Goal: Information Seeking & Learning: Learn about a topic

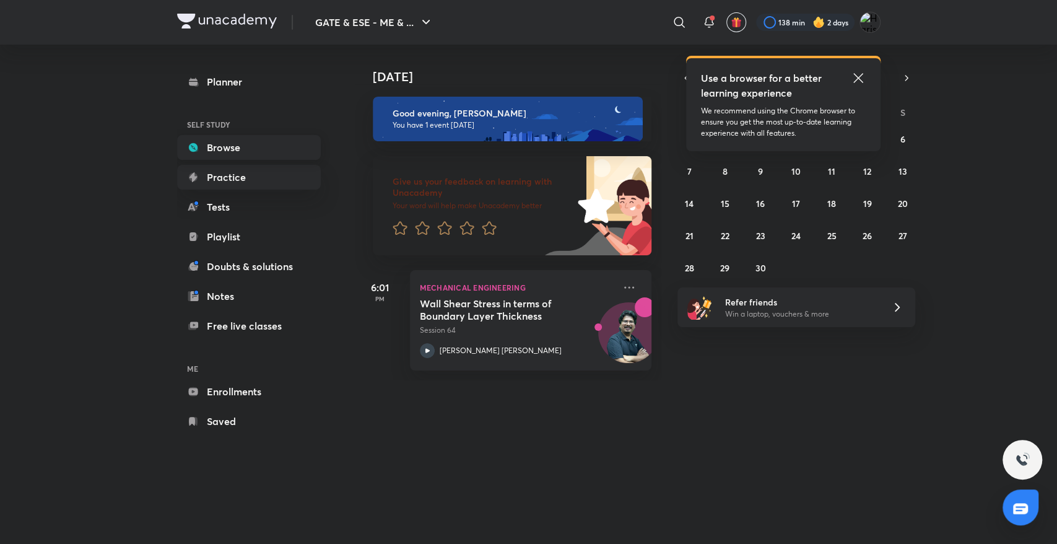
click at [259, 159] on div "Planner SELF STUDY Browse Practice Tests Playlist Doubts & solutions Notes Free…" at bounding box center [249, 251] width 144 height 364
click at [259, 149] on link "Browse" at bounding box center [249, 147] width 144 height 25
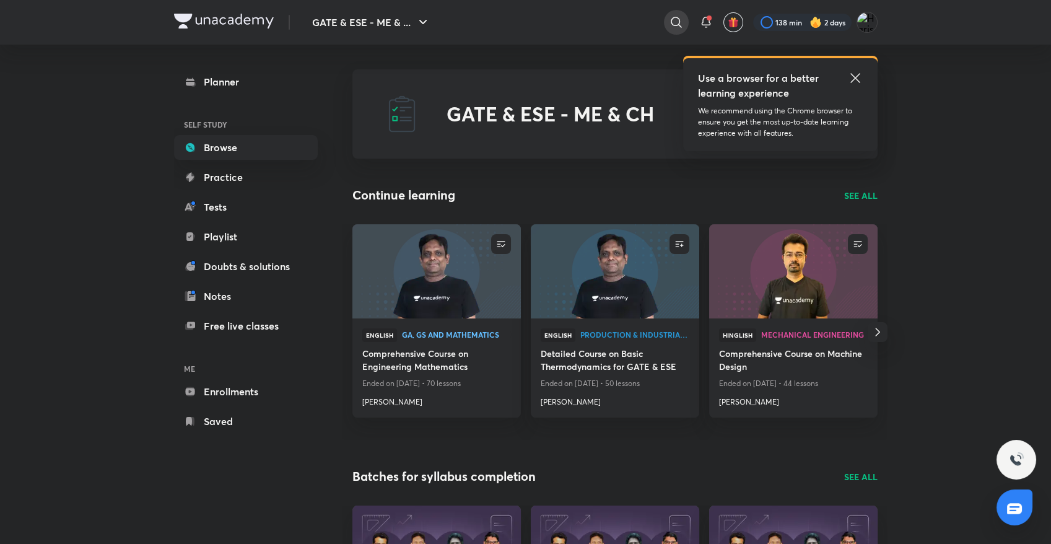
click at [674, 18] on icon at bounding box center [676, 22] width 15 height 15
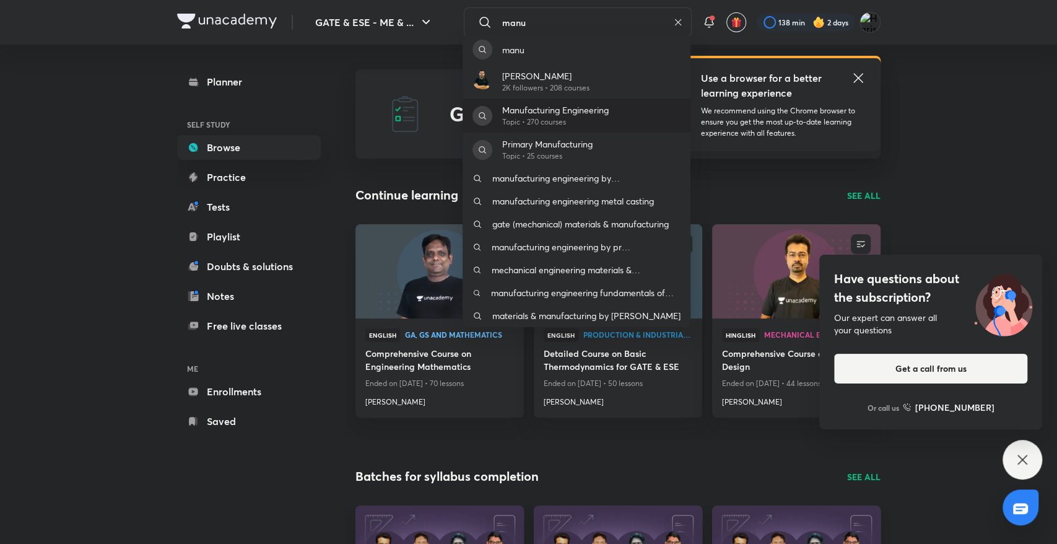
type input "manu"
click at [653, 115] on div "Manufacturing Engineering Topic • 270 courses" at bounding box center [577, 115] width 228 height 34
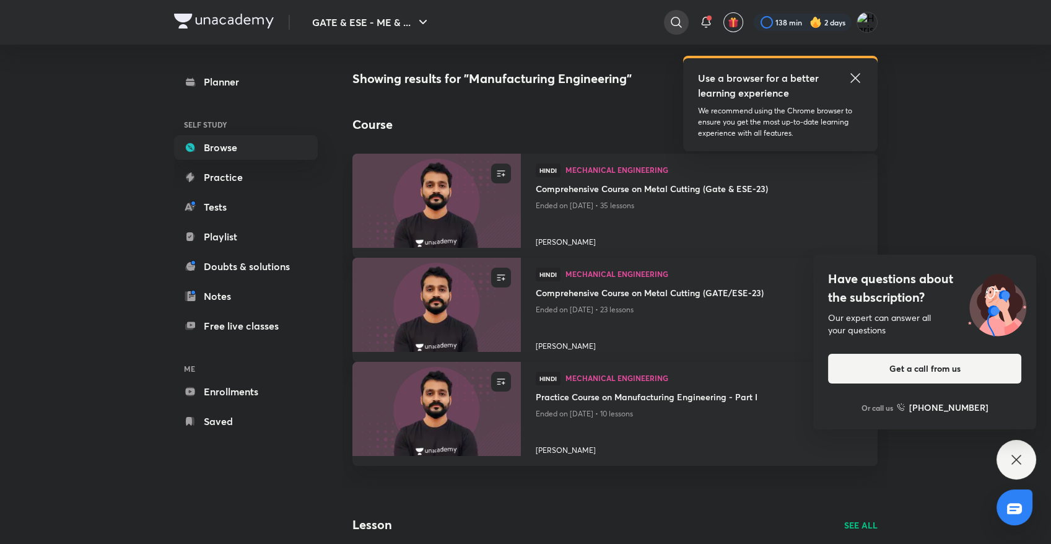
click at [675, 27] on icon at bounding box center [676, 22] width 15 height 15
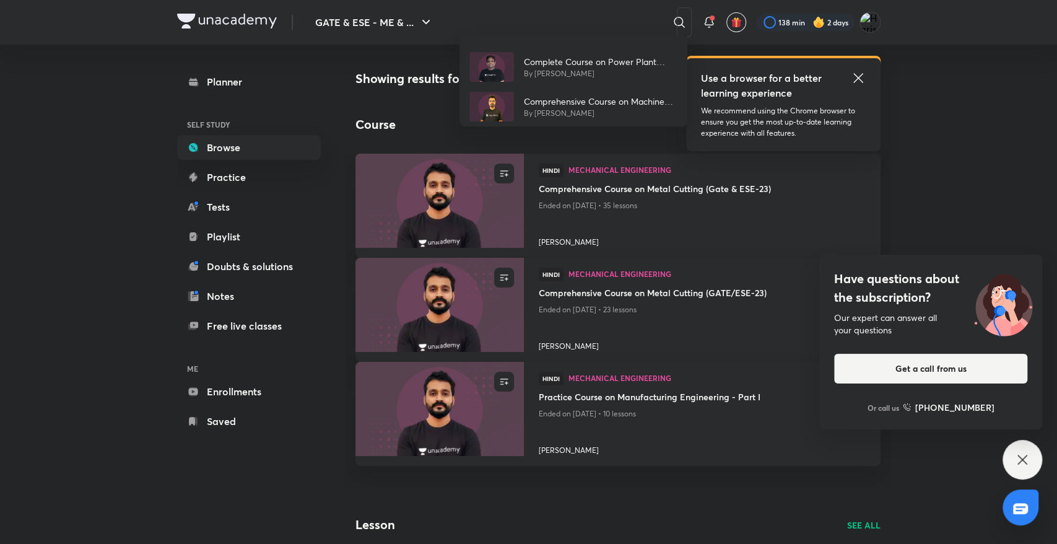
click at [617, 16] on div "Complete Course on Power Plant Engineering - Part II By [PERSON_NAME] Comprehen…" at bounding box center [528, 272] width 1057 height 544
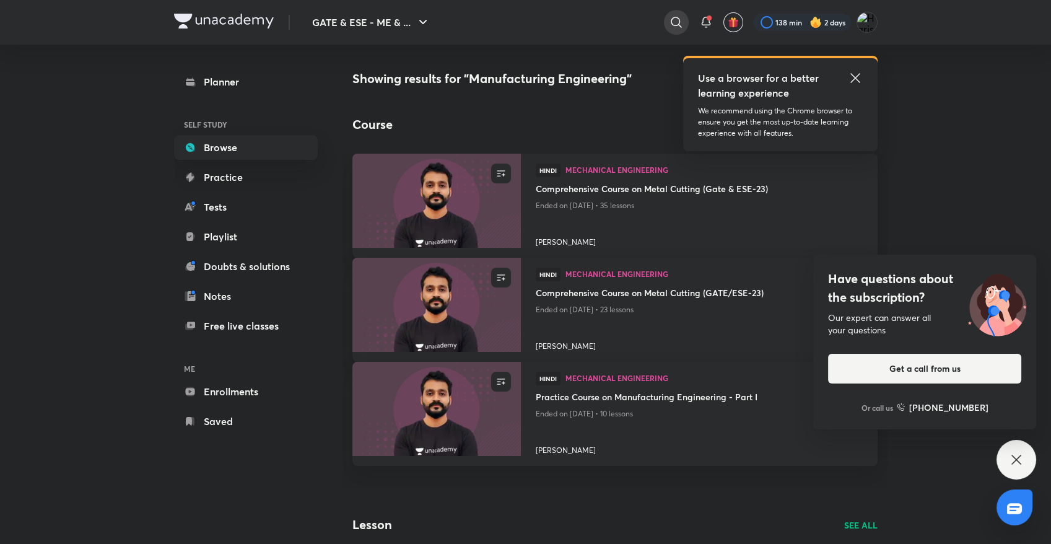
click at [674, 13] on div at bounding box center [676, 22] width 25 height 25
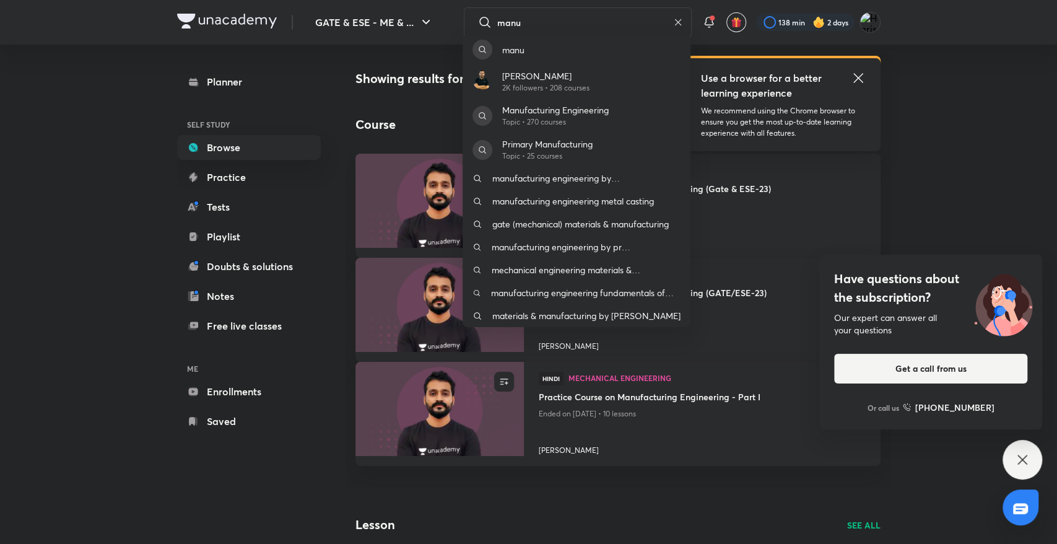
click at [594, 9] on div "[PERSON_NAME] 2K followers • 208 courses Manufacturing Engineering Topic • 270 …" at bounding box center [528, 272] width 1057 height 544
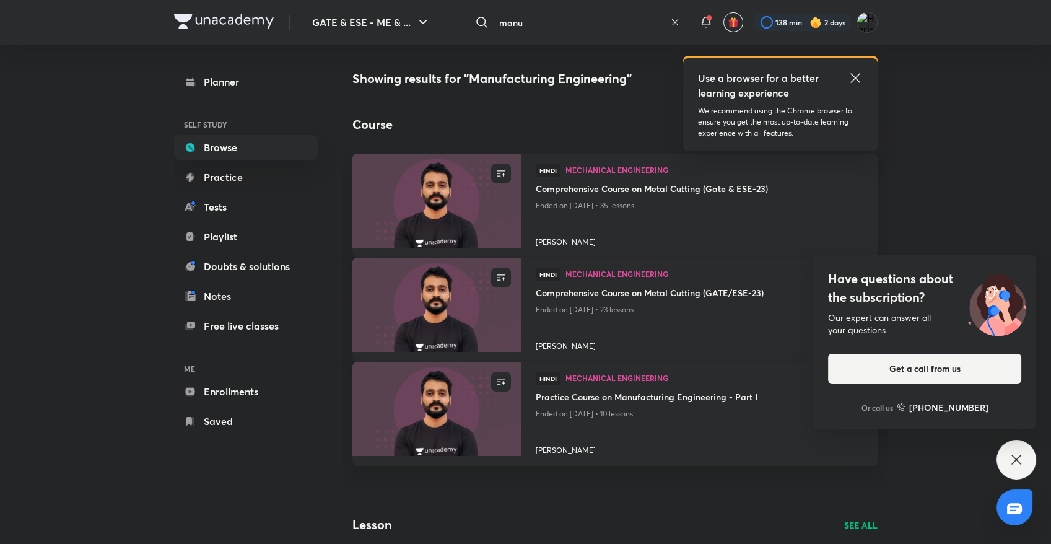
click at [581, 28] on input "manu" at bounding box center [579, 22] width 171 height 33
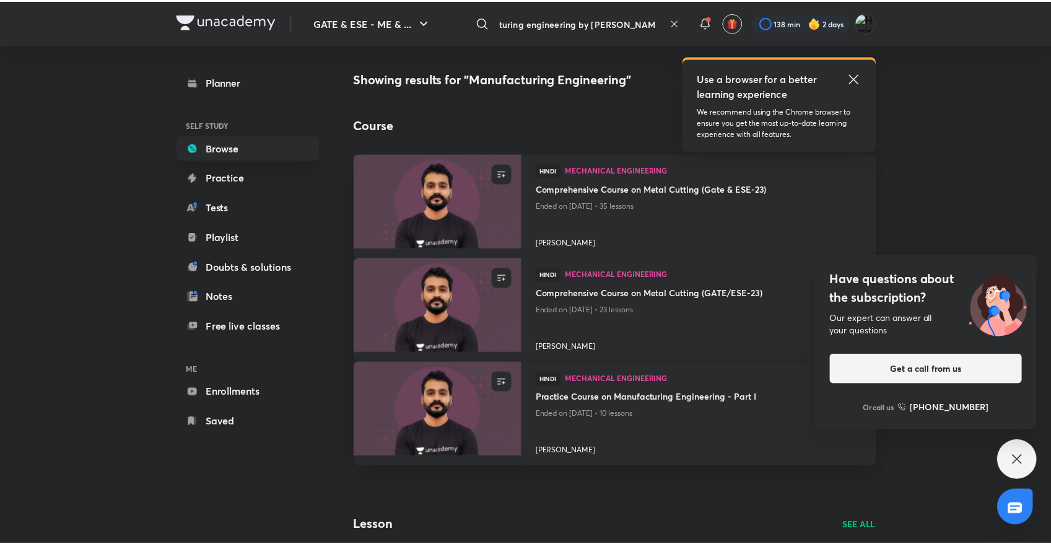
scroll to position [0, 40]
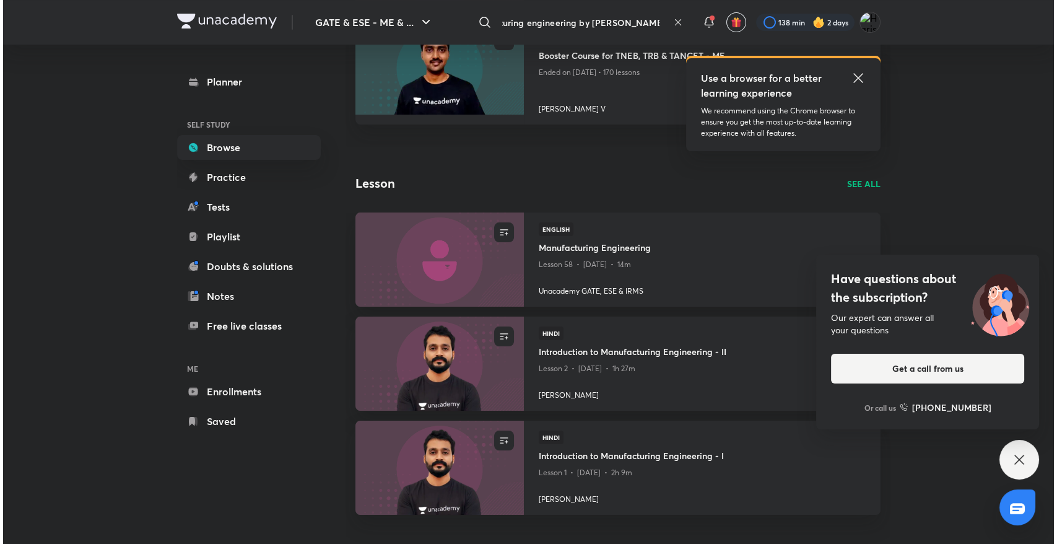
scroll to position [328, 0]
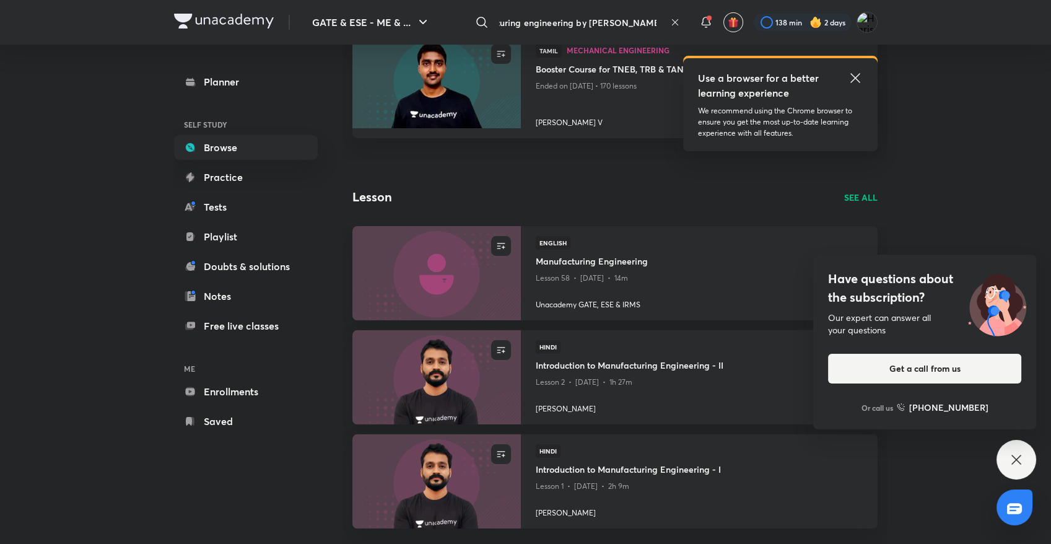
click at [644, 20] on input "manufacturing engineering by [PERSON_NAME]" at bounding box center [579, 22] width 171 height 33
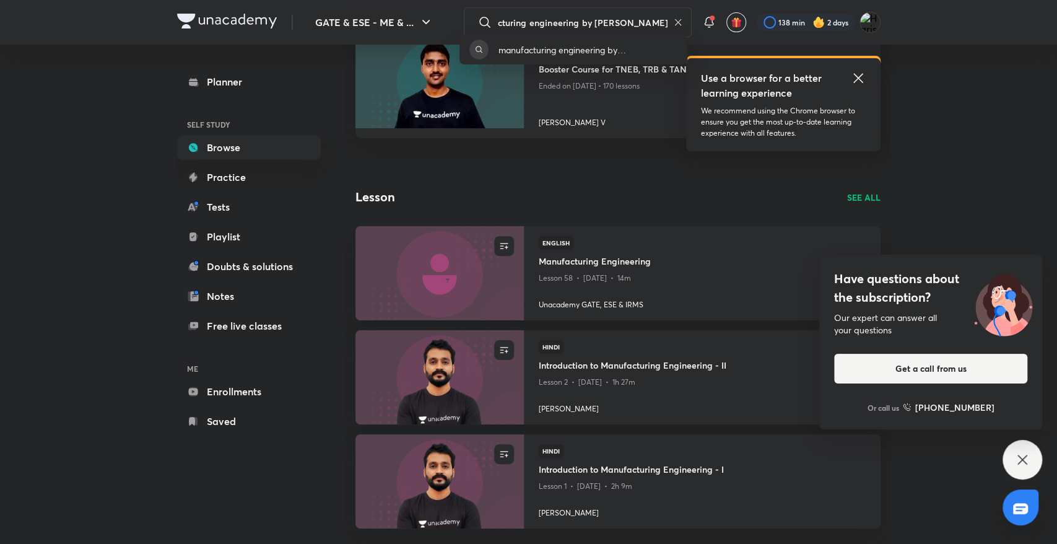
click at [659, 23] on div "manufacturing engineering by [PERSON_NAME]" at bounding box center [528, 272] width 1057 height 544
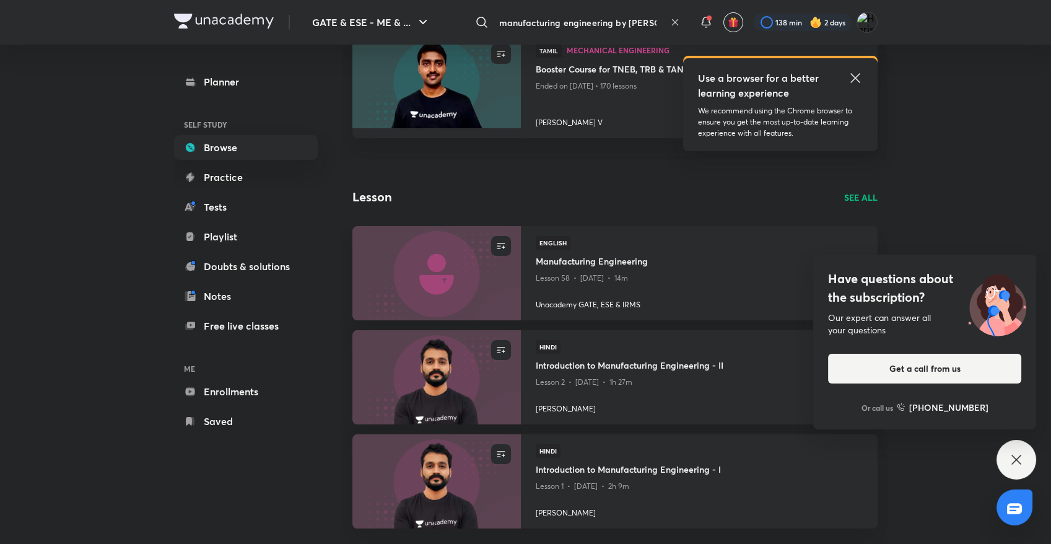
click at [626, 20] on input "manufacturing engineering by [PERSON_NAME]" at bounding box center [579, 22] width 171 height 33
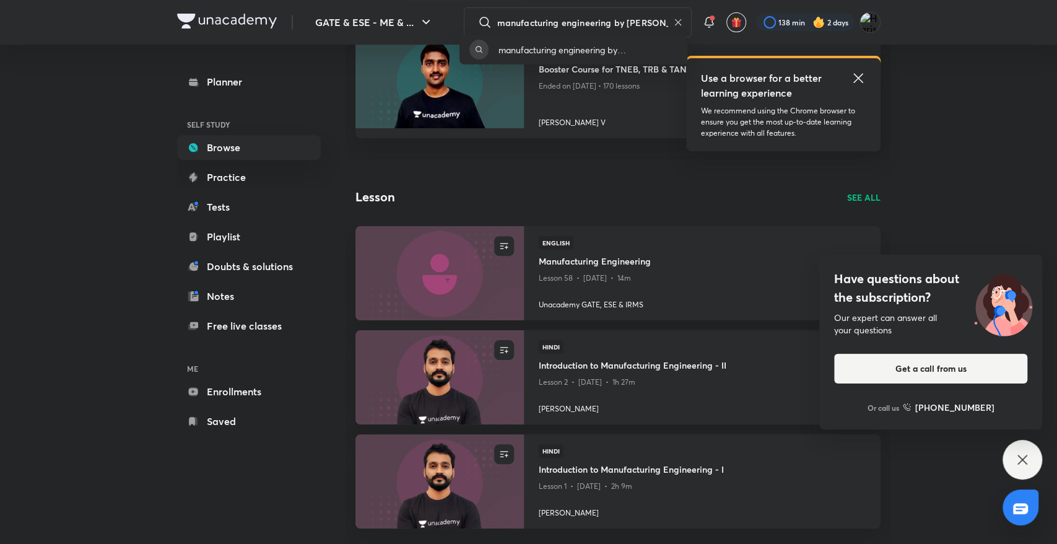
drag, startPoint x: 631, startPoint y: 18, endPoint x: 643, endPoint y: 18, distance: 12.4
click at [643, 18] on div "manufacturing engineering by [PERSON_NAME]" at bounding box center [528, 272] width 1057 height 544
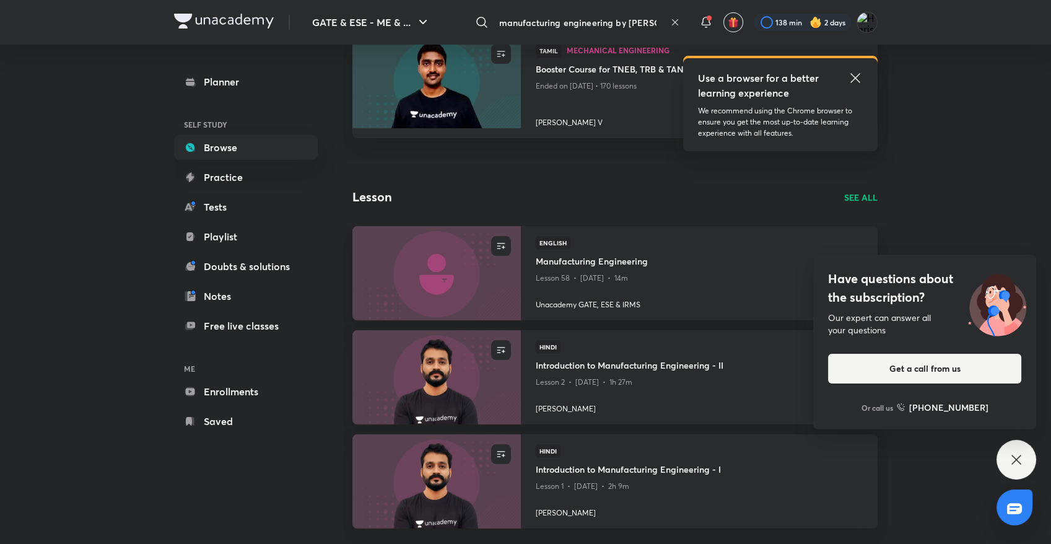
drag, startPoint x: 620, startPoint y: 24, endPoint x: 656, endPoint y: 26, distance: 36.0
click at [656, 26] on input "manufacturing engineering by [PERSON_NAME]" at bounding box center [579, 22] width 171 height 33
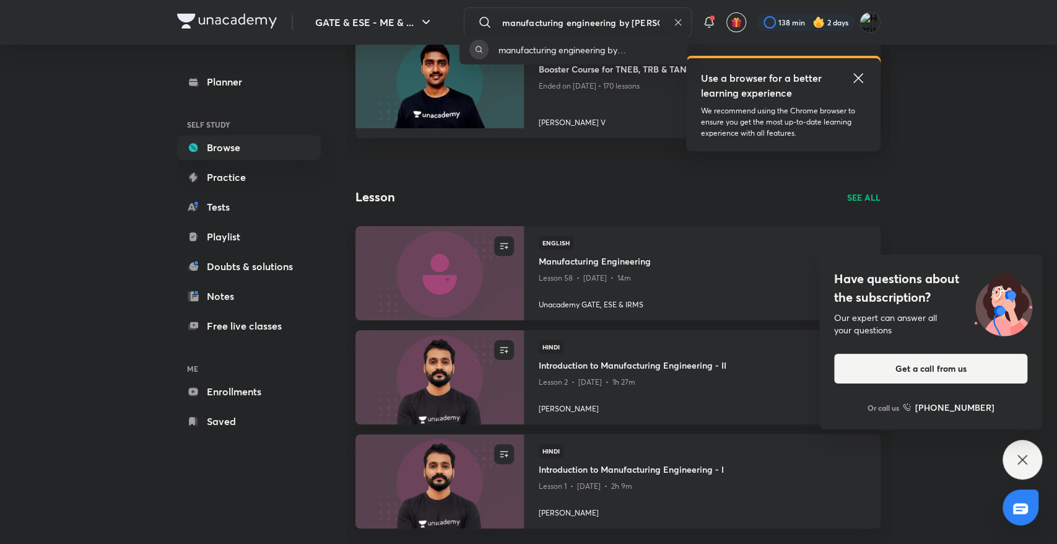
click at [636, 20] on div "manufacturing engineering by [PERSON_NAME]" at bounding box center [528, 272] width 1057 height 544
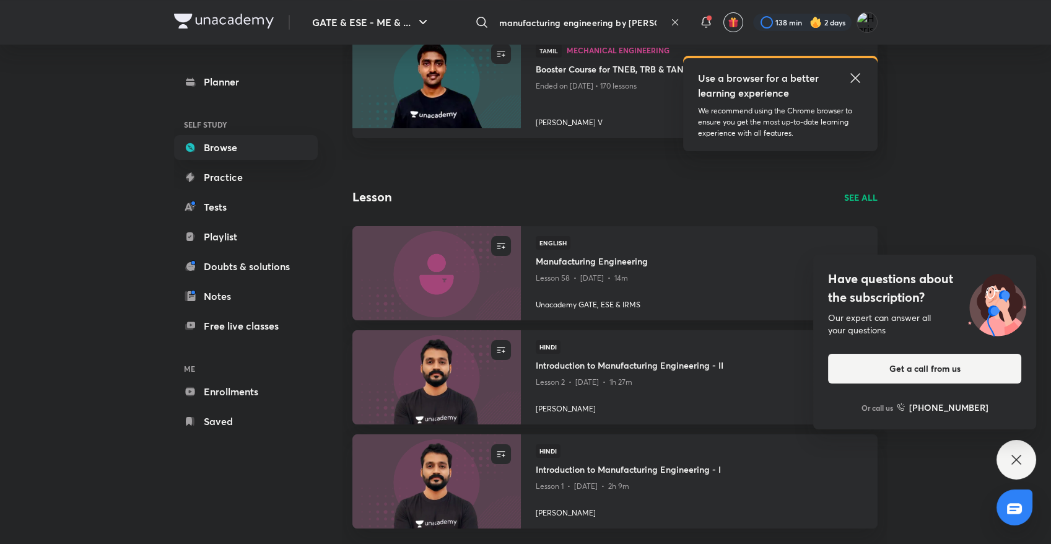
click at [624, 22] on input "manufacturing engineering by [PERSON_NAME]" at bounding box center [579, 22] width 171 height 33
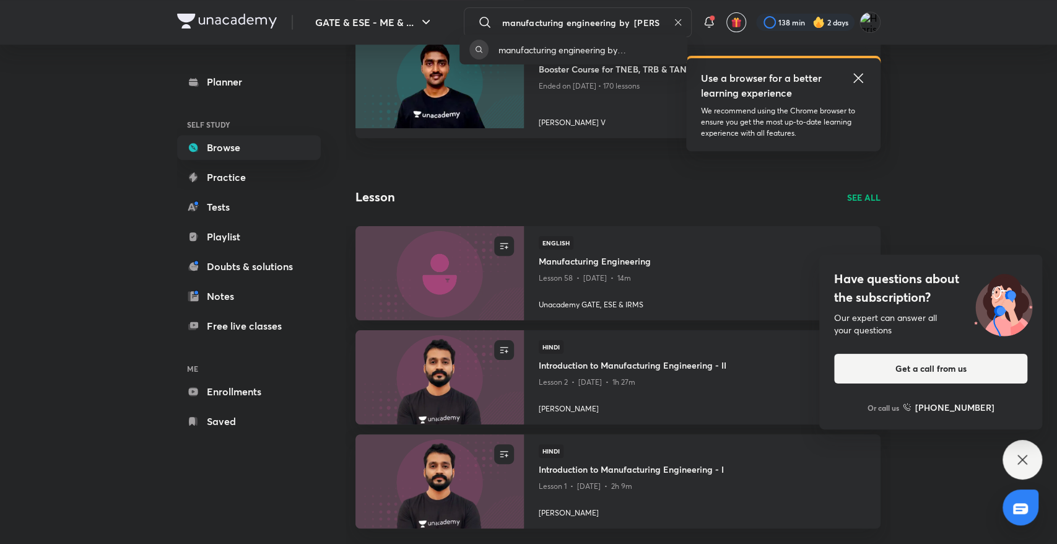
click at [659, 21] on div "manufacturing engineering by [PERSON_NAME]" at bounding box center [528, 272] width 1057 height 544
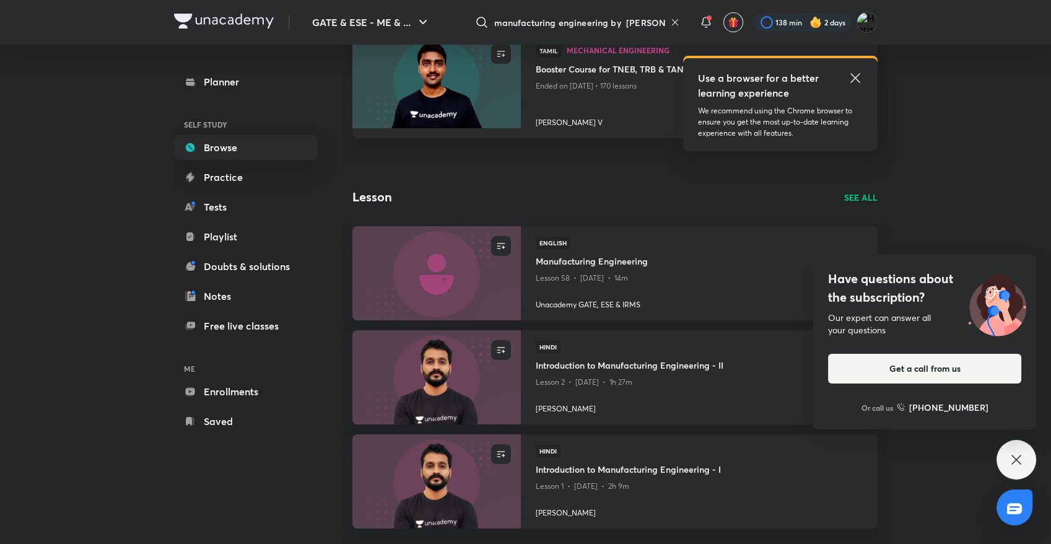
click at [656, 20] on input "manufacturing engineering by [PERSON_NAME]" at bounding box center [579, 22] width 171 height 33
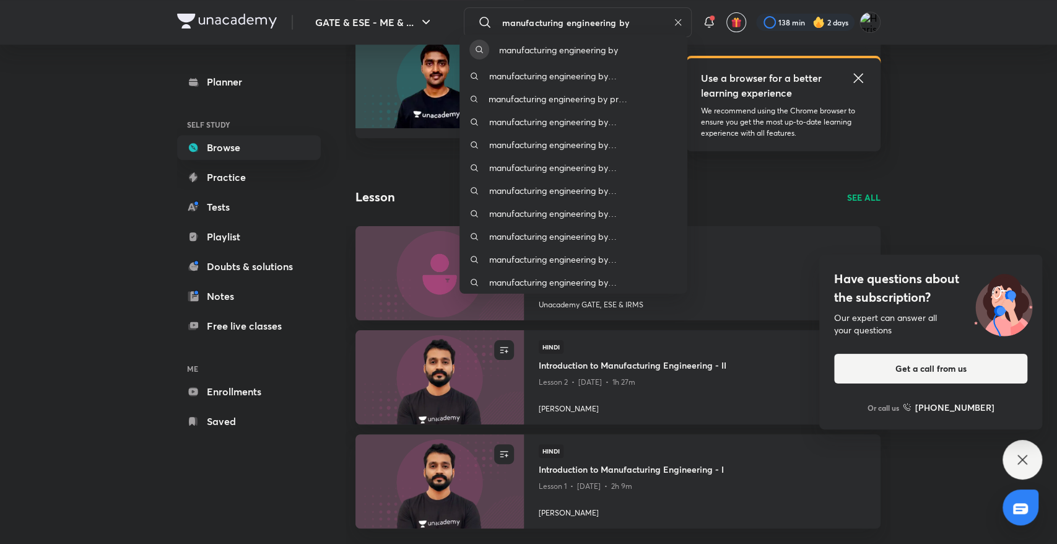
type input "manufacturing engineering by"
click at [677, 19] on div "manufacturing engineering by manufacturing engineering by [PERSON_NAME] manufac…" at bounding box center [528, 272] width 1057 height 544
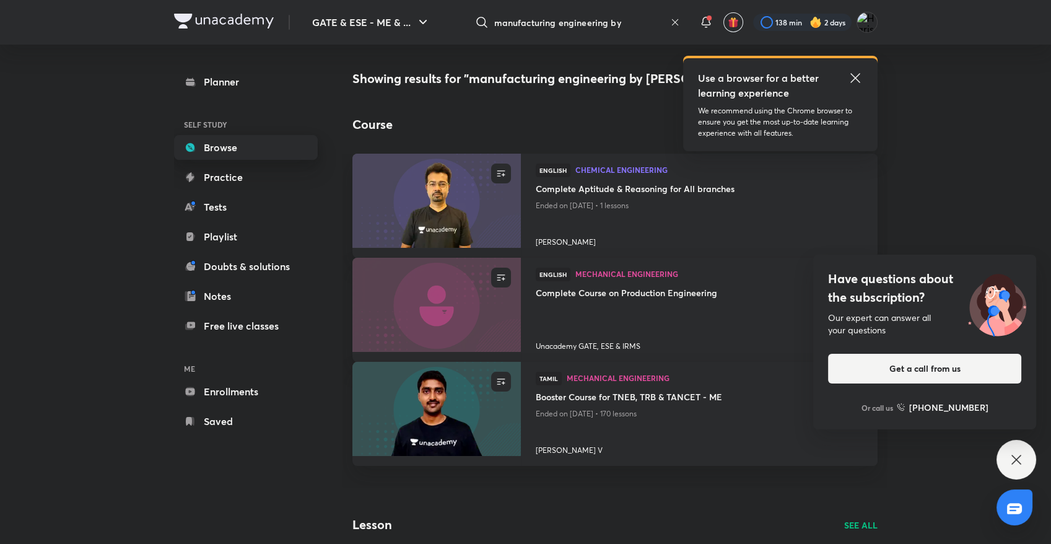
click at [245, 157] on link "Browse" at bounding box center [246, 147] width 144 height 25
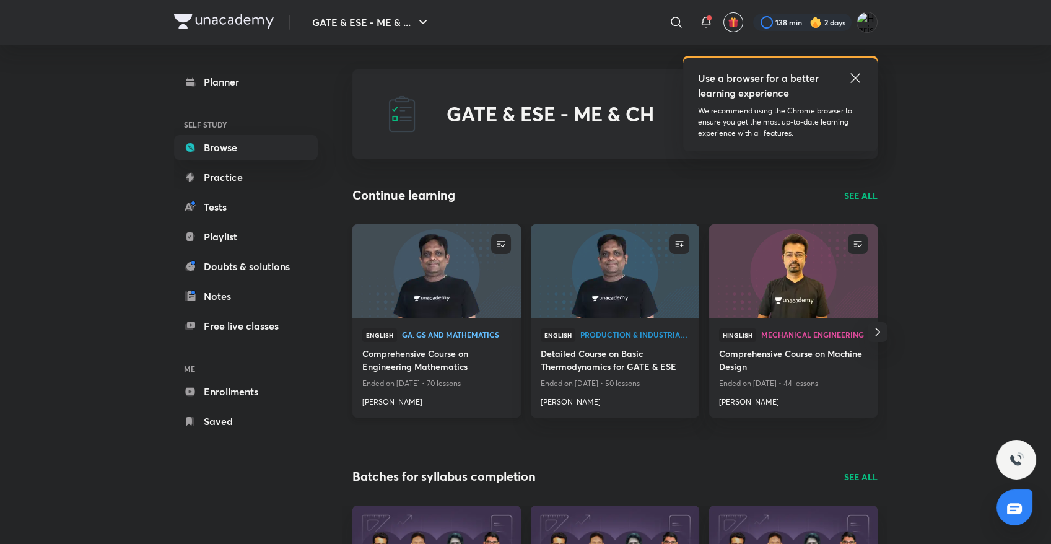
click at [421, 274] on img at bounding box center [436, 271] width 172 height 96
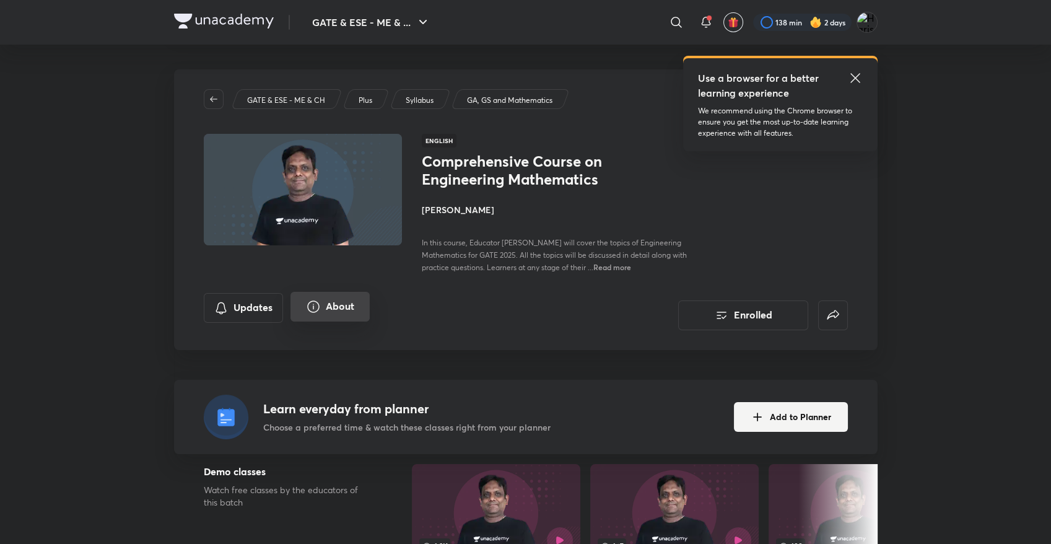
click at [321, 311] on button "About" at bounding box center [329, 307] width 79 height 30
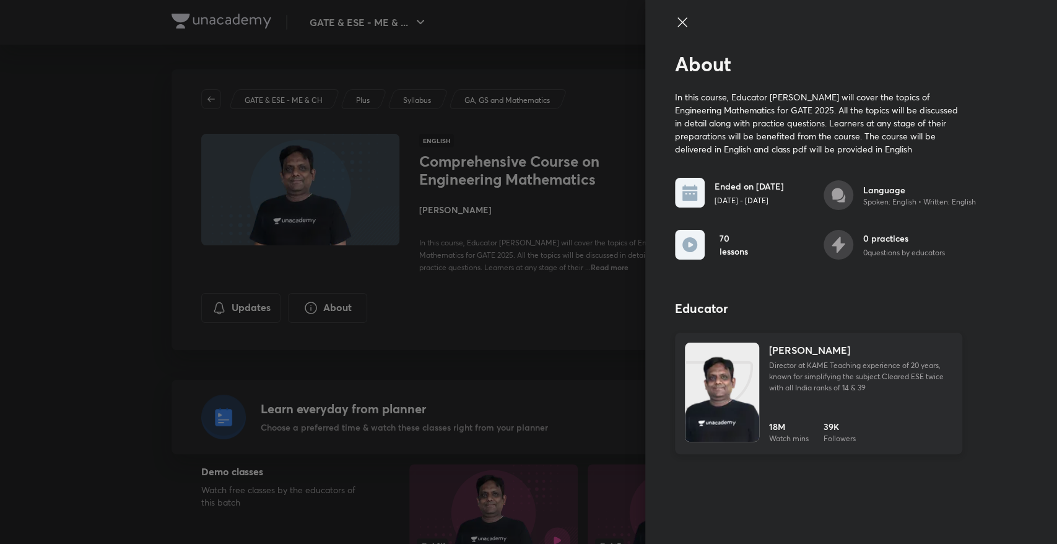
click at [731, 368] on img at bounding box center [722, 404] width 74 height 99
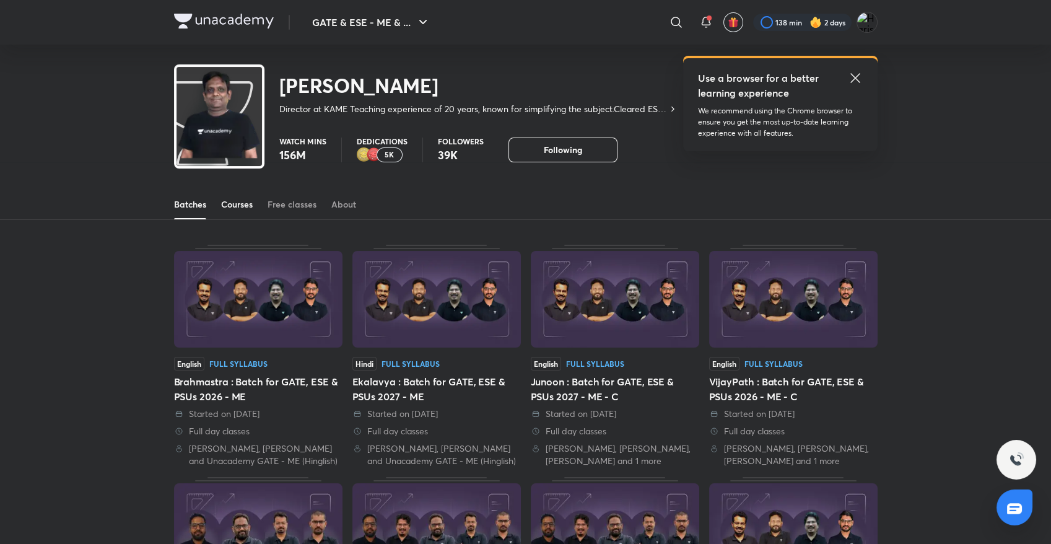
click at [248, 207] on div "Courses" at bounding box center [237, 204] width 32 height 12
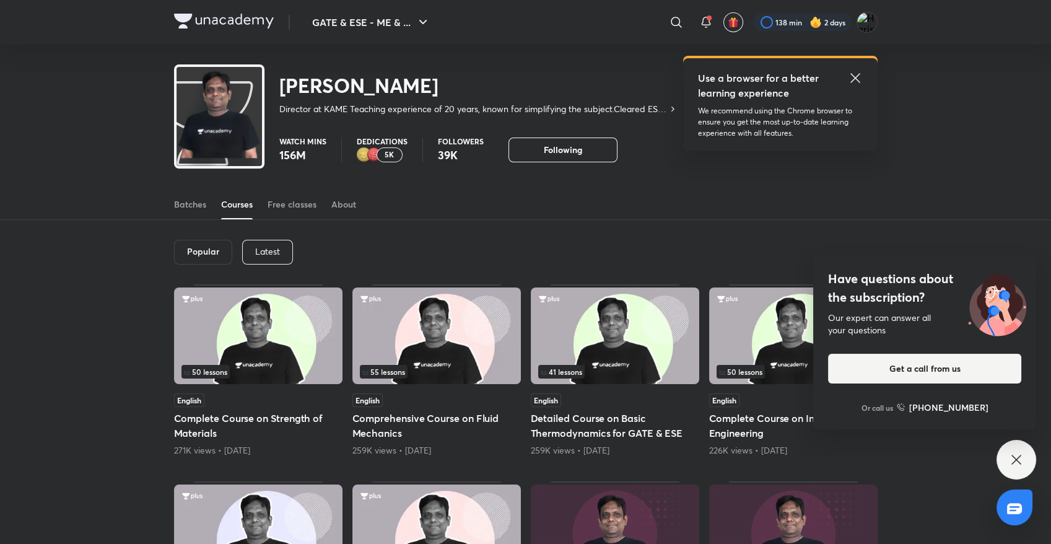
click at [185, 248] on div "Popular" at bounding box center [203, 252] width 58 height 25
click at [204, 248] on h6 "Popular" at bounding box center [203, 251] width 32 height 10
click at [209, 250] on h6 "Popular" at bounding box center [203, 251] width 32 height 10
click at [260, 249] on p "Latest" at bounding box center [267, 251] width 25 height 10
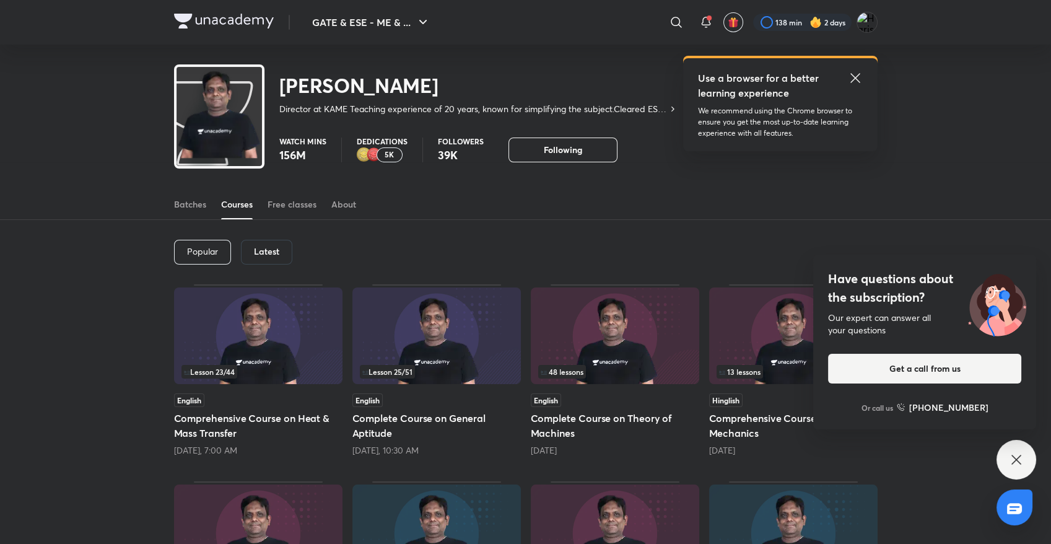
click at [220, 253] on div "Popular" at bounding box center [202, 252] width 57 height 25
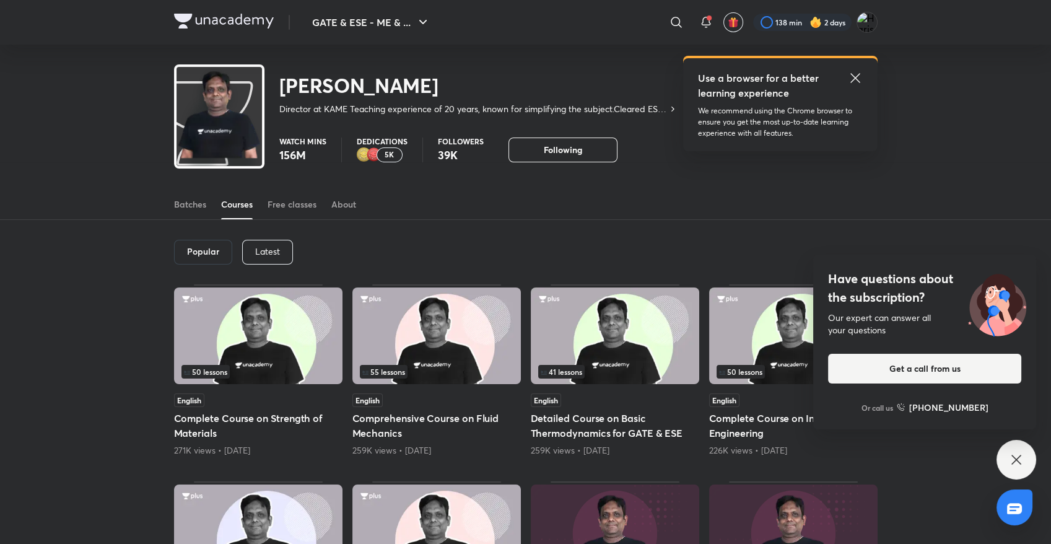
click at [253, 253] on div "Latest" at bounding box center [267, 252] width 51 height 25
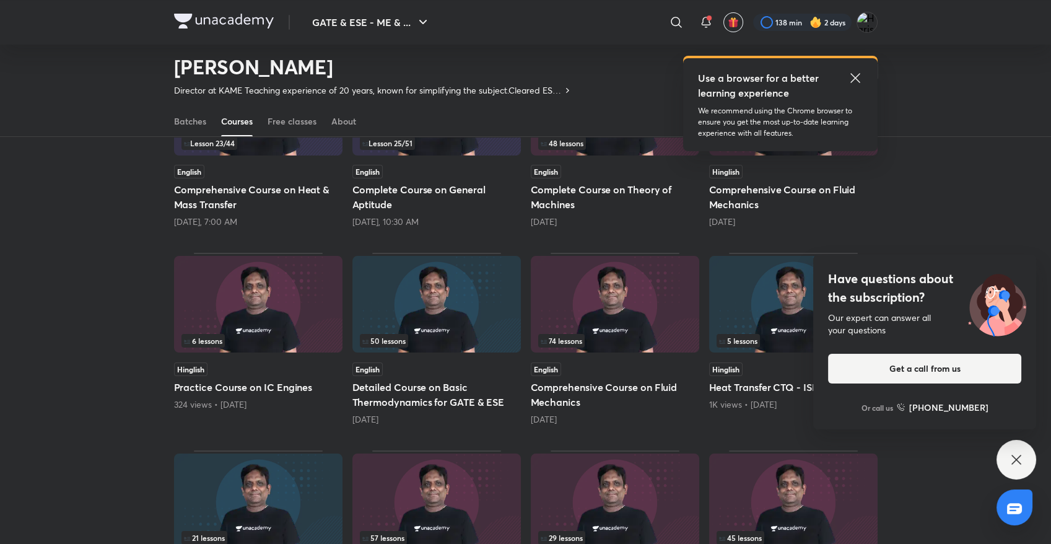
scroll to position [123, 0]
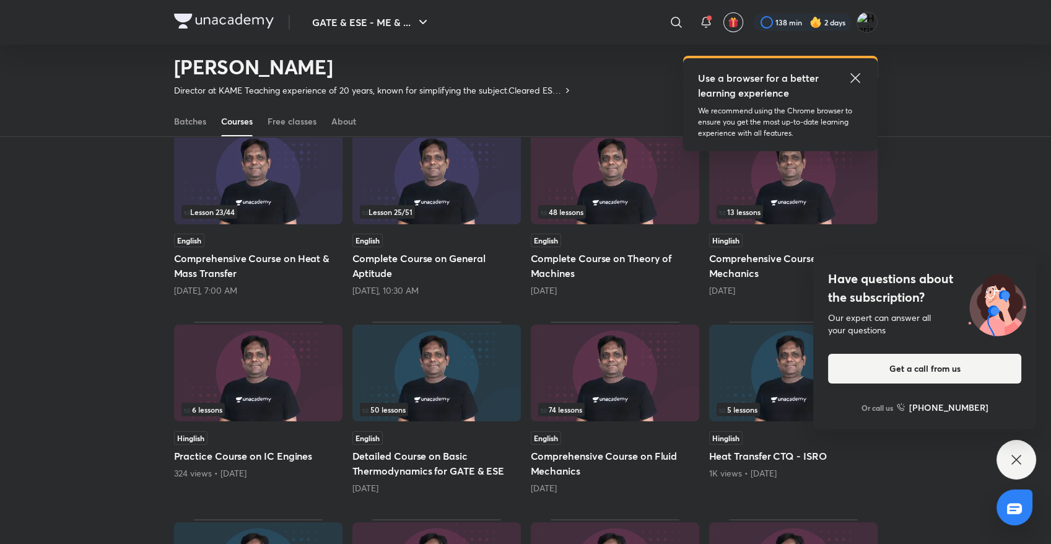
click at [659, 384] on img at bounding box center [615, 372] width 168 height 97
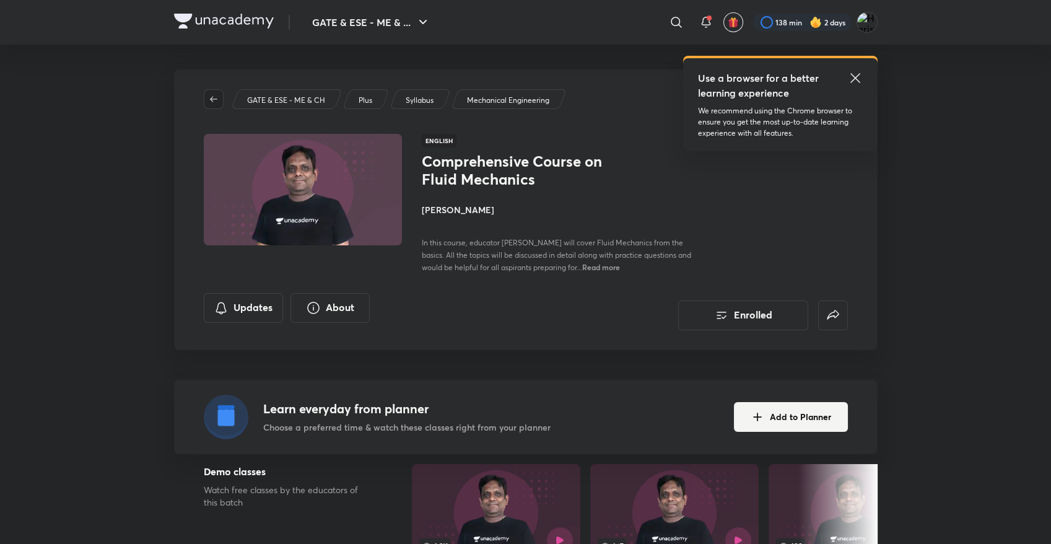
click at [211, 90] on button "button" at bounding box center [214, 99] width 20 height 20
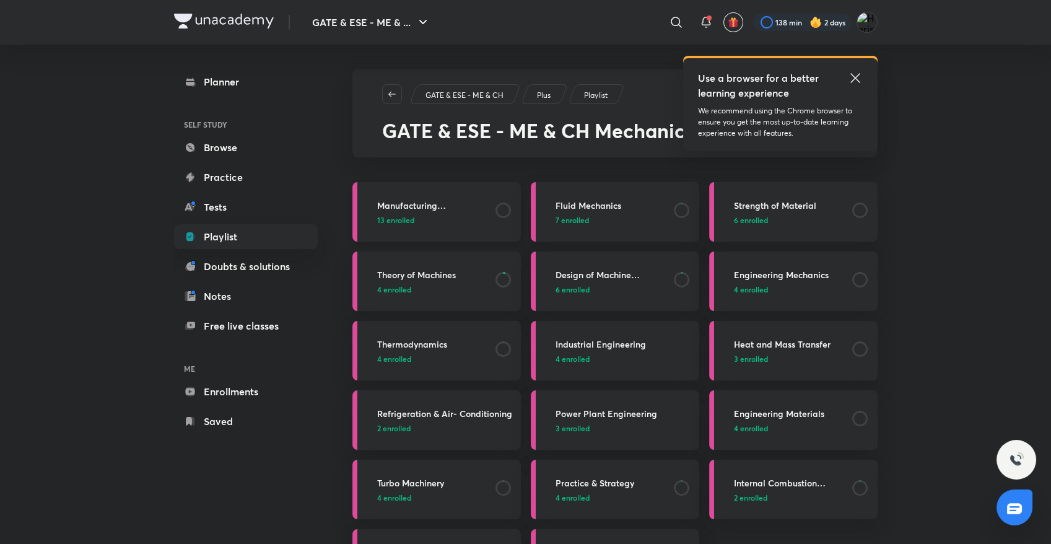
click at [500, 217] on icon at bounding box center [502, 209] width 15 height 15
click at [440, 214] on p "13 enrolled" at bounding box center [432, 219] width 111 height 11
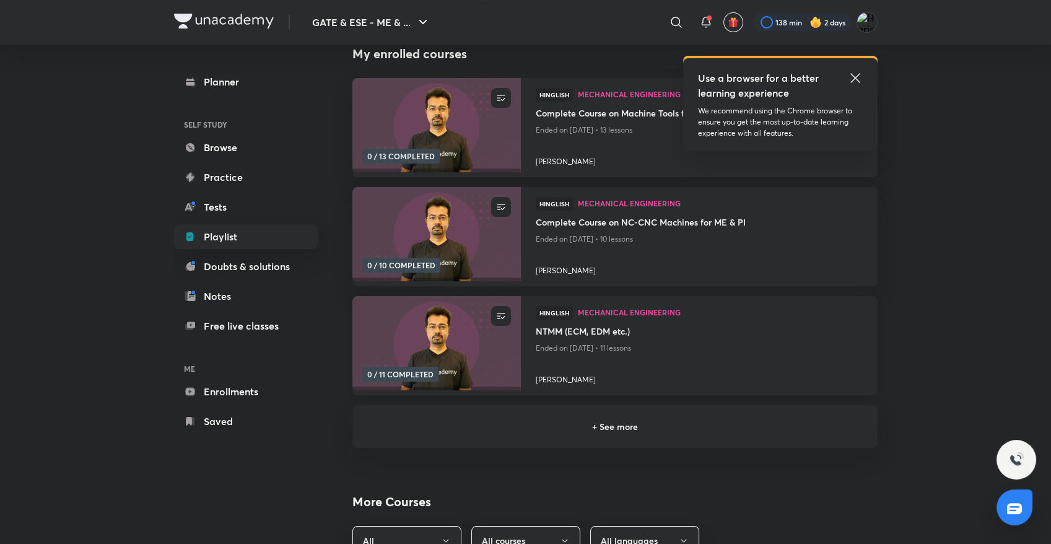
scroll to position [69, 0]
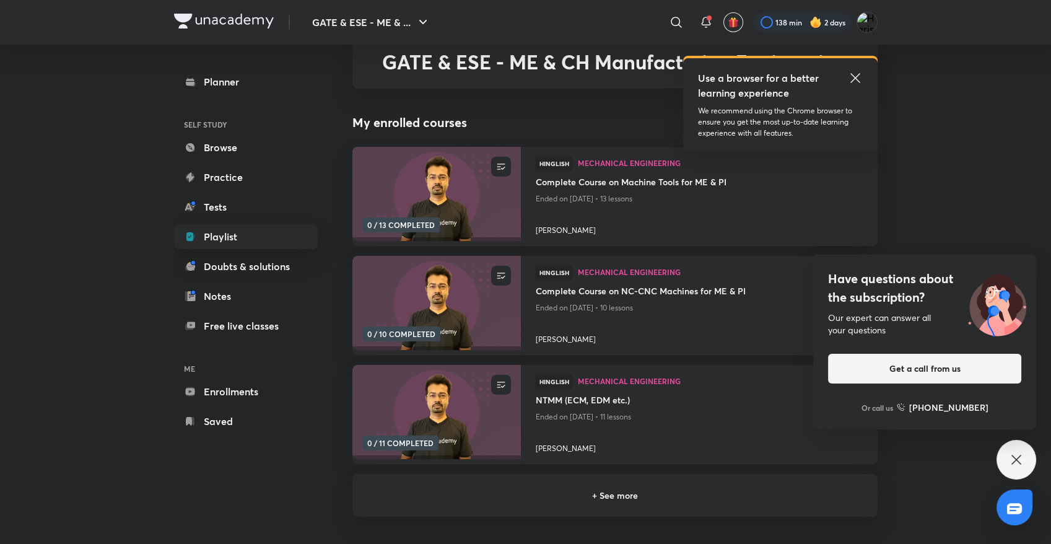
click at [640, 493] on h6 "+ See more" at bounding box center [614, 495] width 495 height 13
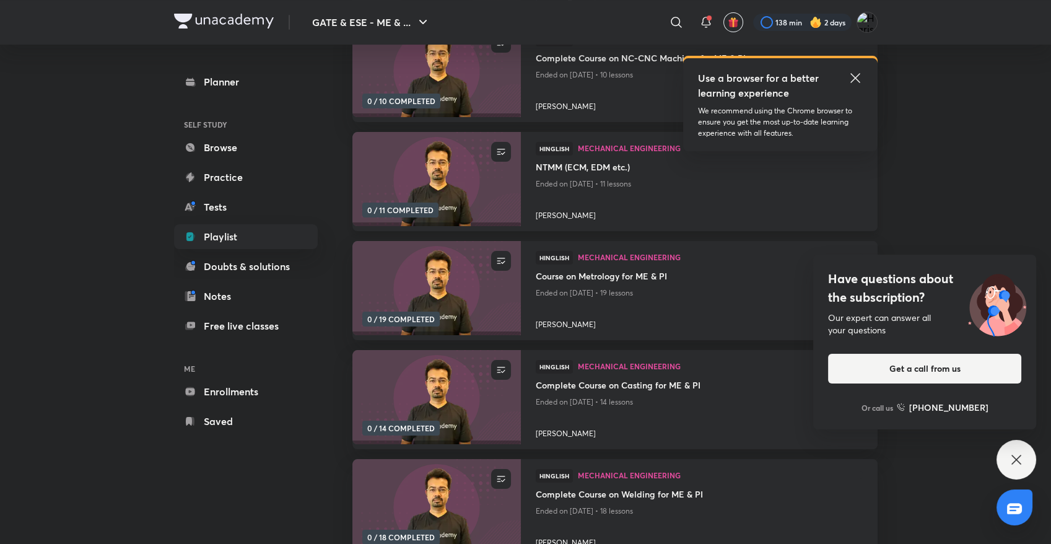
scroll to position [550, 0]
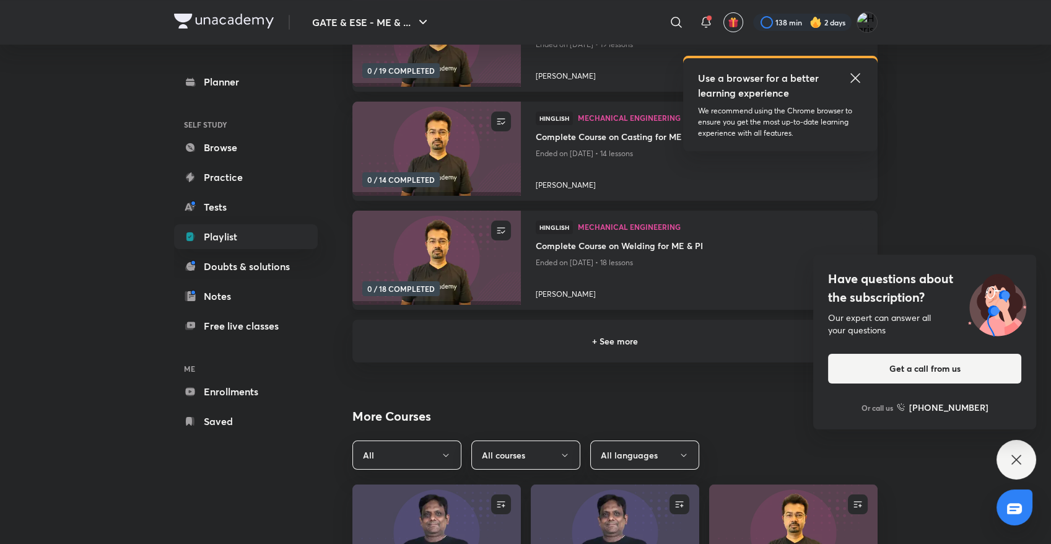
click at [460, 245] on img at bounding box center [436, 258] width 172 height 96
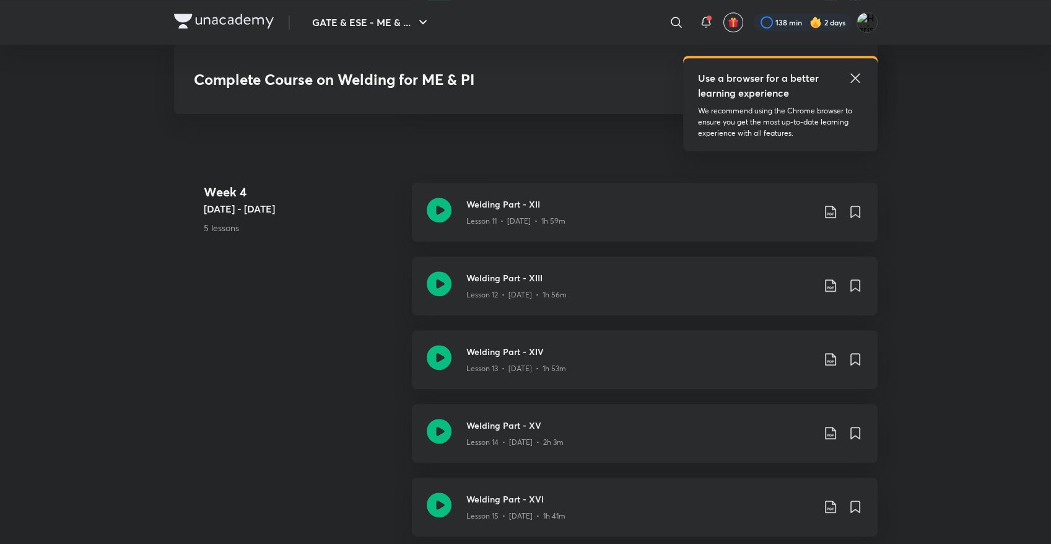
scroll to position [1445, 0]
